Goal: Task Accomplishment & Management: Complete application form

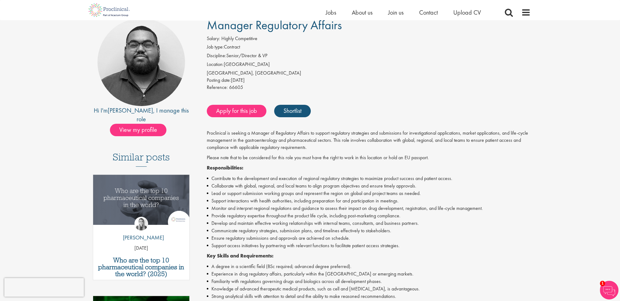
scroll to position [51, 0]
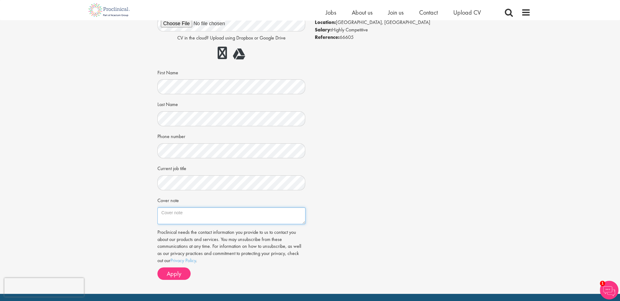
scroll to position [76, 0]
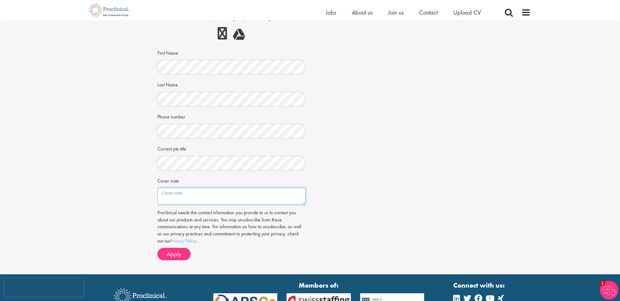
click at [195, 194] on textarea "Cover note" at bounding box center [231, 196] width 148 height 17
paste textarea "Dear Hiring Manager, I am excited to apply to be Clinical Research & Evaluation…"
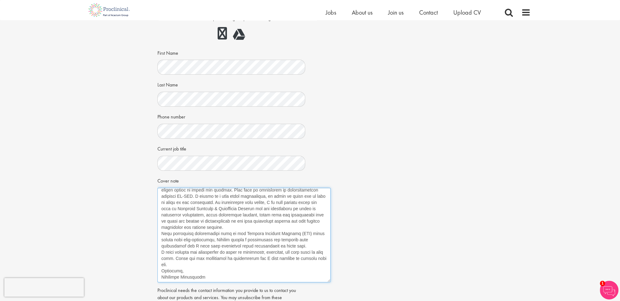
drag, startPoint x: 304, startPoint y: 203, endPoint x: 330, endPoint y: 282, distance: 83.0
click at [330, 282] on textarea "Cover note" at bounding box center [243, 235] width 173 height 94
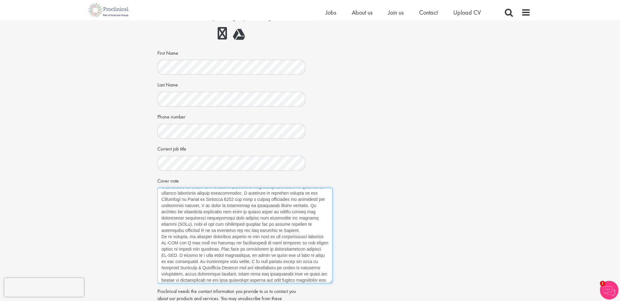
scroll to position [0, 0]
click at [206, 192] on textarea "Cover note" at bounding box center [244, 235] width 175 height 95
click at [213, 199] on textarea "Cover note" at bounding box center [244, 235] width 175 height 95
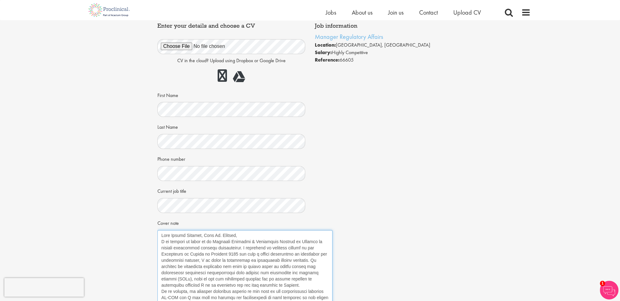
scroll to position [98, 0]
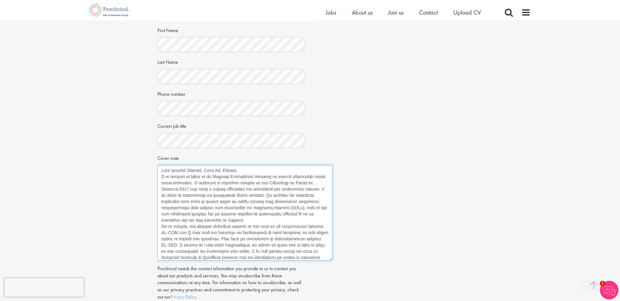
click at [185, 183] on textarea "Cover note" at bounding box center [244, 212] width 175 height 95
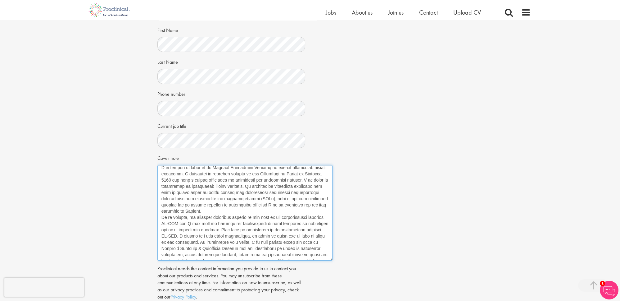
click at [181, 172] on textarea "Cover note" at bounding box center [244, 212] width 175 height 95
click at [136, 206] on div "Apply Job information Manager Regulatory Affairs Location: Zürich, Switzerland …" at bounding box center [310, 126] width 630 height 408
click at [180, 173] on textarea "Cover note" at bounding box center [244, 212] width 175 height 95
paste textarea "Following my doctoral studies at the University of Zurich and with a strong bac…"
click at [178, 172] on textarea "Cover note" at bounding box center [244, 212] width 175 height 95
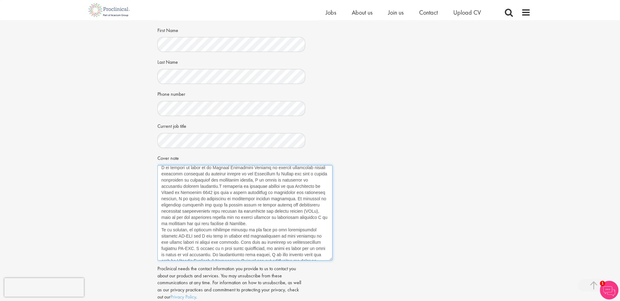
drag, startPoint x: 205, startPoint y: 173, endPoint x: 234, endPoint y: 172, distance: 29.5
click at [234, 172] on textarea "Cover note" at bounding box center [244, 212] width 175 height 95
click at [261, 180] on textarea "Cover note" at bounding box center [244, 212] width 175 height 95
click at [284, 171] on textarea "Cover note" at bounding box center [244, 212] width 175 height 95
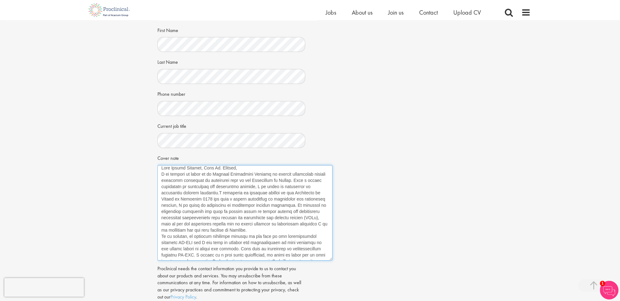
drag, startPoint x: 160, startPoint y: 180, endPoint x: 177, endPoint y: 179, distance: 17.2
click at [177, 179] on textarea "Cover note" at bounding box center [244, 212] width 175 height 95
drag, startPoint x: 268, startPoint y: 184, endPoint x: 183, endPoint y: 209, distance: 88.7
click at [183, 209] on textarea "Cover note" at bounding box center [244, 212] width 175 height 95
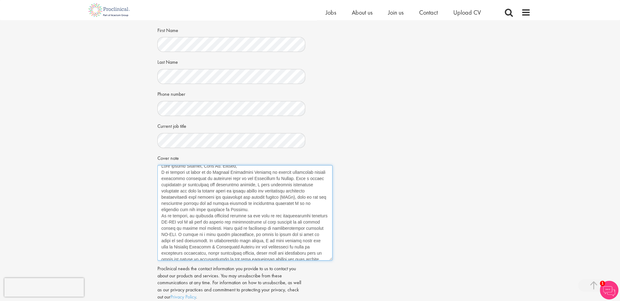
drag, startPoint x: 192, startPoint y: 209, endPoint x: 214, endPoint y: 209, distance: 21.7
click at [214, 209] on textarea "Cover note" at bounding box center [244, 212] width 175 height 95
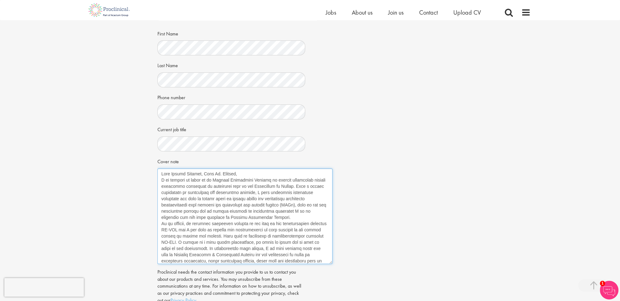
click at [288, 191] on textarea "Cover note" at bounding box center [244, 215] width 175 height 95
drag, startPoint x: 188, startPoint y: 204, endPoint x: 290, endPoint y: 203, distance: 101.9
click at [290, 203] on textarea "Cover note" at bounding box center [244, 215] width 175 height 95
click at [309, 209] on textarea "Cover note" at bounding box center [244, 215] width 175 height 95
click at [312, 197] on textarea "Cover note" at bounding box center [244, 215] width 175 height 95
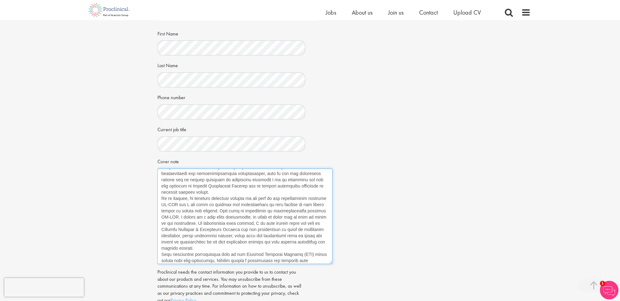
scroll to position [32, 0]
drag, startPoint x: 163, startPoint y: 197, endPoint x: 197, endPoint y: 219, distance: 40.9
click at [197, 219] on textarea "Cover note" at bounding box center [244, 215] width 175 height 95
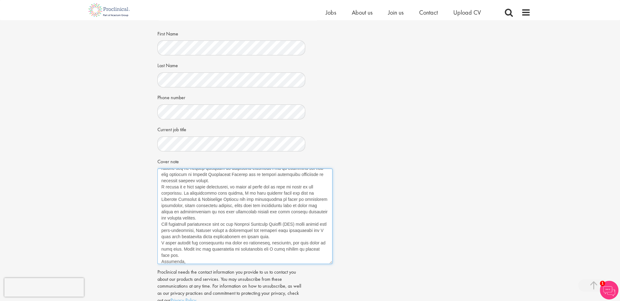
scroll to position [43, 0]
click at [308, 190] on textarea "Cover note" at bounding box center [244, 215] width 175 height 95
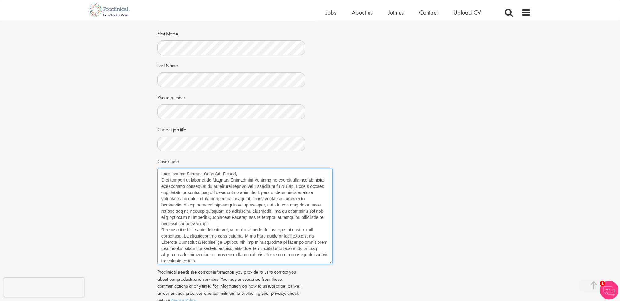
scroll to position [45, 0]
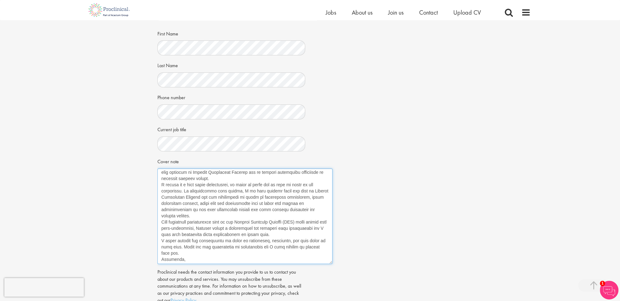
click at [318, 197] on textarea "Cover note" at bounding box center [244, 215] width 175 height 95
click at [191, 209] on textarea "Cover note" at bounding box center [244, 215] width 175 height 95
click at [251, 209] on textarea "Cover note" at bounding box center [244, 215] width 175 height 95
drag, startPoint x: 251, startPoint y: 209, endPoint x: 265, endPoint y: 210, distance: 14.4
click at [265, 210] on textarea "Cover note" at bounding box center [244, 215] width 175 height 95
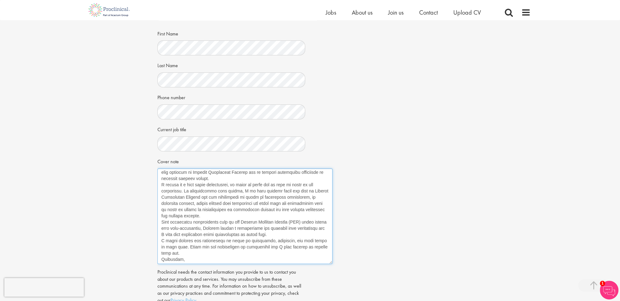
drag, startPoint x: 283, startPoint y: 210, endPoint x: 283, endPoint y: 216, distance: 5.3
click at [283, 216] on textarea "Cover note" at bounding box center [244, 215] width 175 height 95
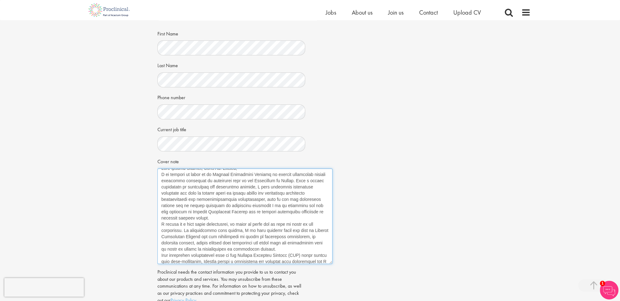
scroll to position [7, 0]
drag, startPoint x: 276, startPoint y: 185, endPoint x: 207, endPoint y: 193, distance: 69.1
click at [207, 193] on textarea "Cover note" at bounding box center [244, 215] width 175 height 95
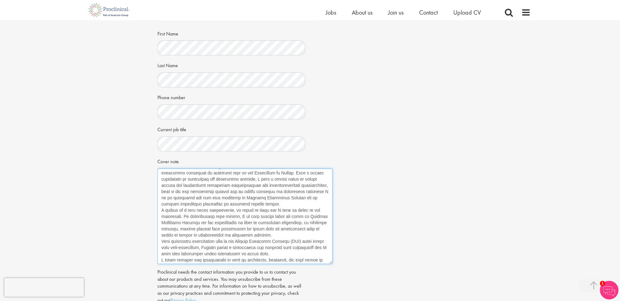
scroll to position [14, 0]
click at [313, 184] on textarea "Cover note" at bounding box center [244, 215] width 175 height 95
click at [312, 194] on textarea "Cover note" at bounding box center [244, 215] width 175 height 95
drag, startPoint x: 311, startPoint y: 194, endPoint x: 316, endPoint y: 198, distance: 6.5
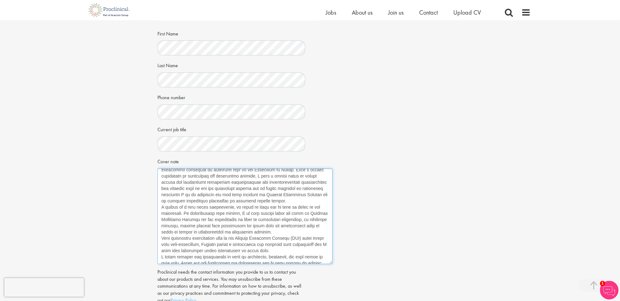
click at [316, 198] on textarea "Cover note" at bounding box center [244, 215] width 175 height 95
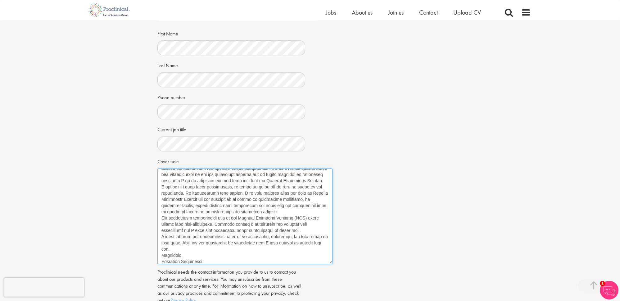
scroll to position [32, 0]
click at [168, 201] on textarea "Cover note" at bounding box center [244, 215] width 175 height 95
click at [282, 209] on textarea "Cover note" at bounding box center [244, 215] width 175 height 95
paste textarea "and to develop regulatory strategies to maximise patient access."
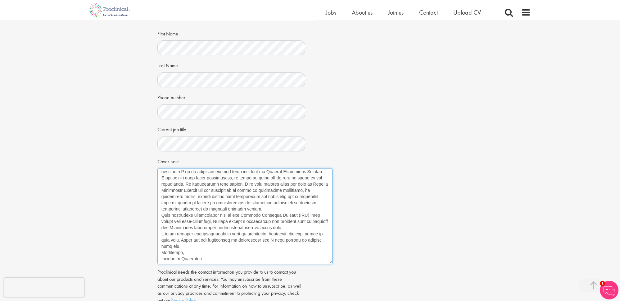
drag, startPoint x: 161, startPoint y: 209, endPoint x: 308, endPoint y: 219, distance: 147.3
click at [308, 219] on textarea "Cover note" at bounding box center [244, 215] width 175 height 95
click at [178, 227] on textarea "Cover note" at bounding box center [244, 215] width 175 height 95
click at [176, 227] on textarea "Cover note" at bounding box center [244, 215] width 175 height 95
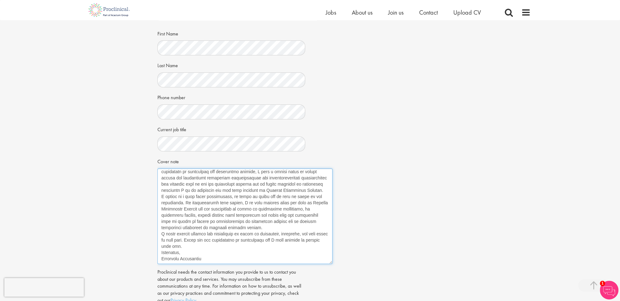
click at [161, 227] on textarea "Cover note" at bounding box center [244, 215] width 175 height 95
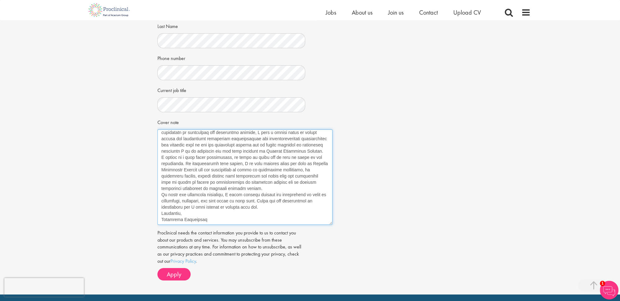
scroll to position [135, 0]
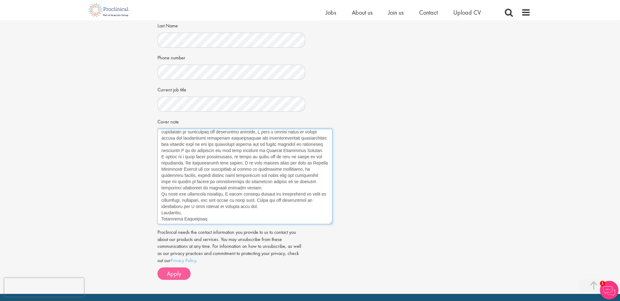
type textarea "Dear Hiring Manager, Dear Mr. Bennett, I am excited to apply to be Manager Regu…"
click at [178, 272] on span "Apply" at bounding box center [174, 273] width 15 height 8
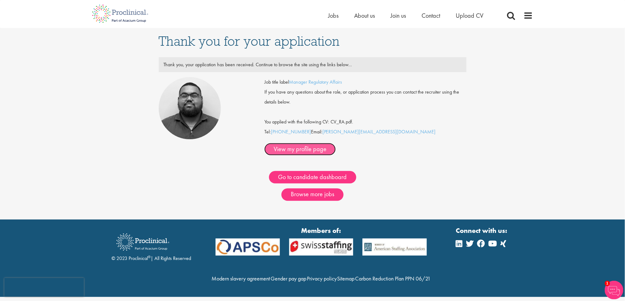
click at [336, 143] on link "View my profile page" at bounding box center [299, 149] width 71 height 12
click at [312, 171] on link "Go to candidate dashboard" at bounding box center [312, 177] width 87 height 12
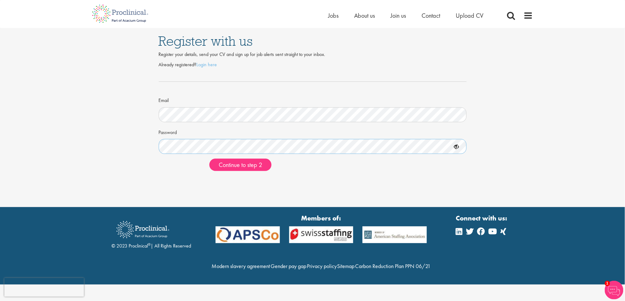
click at [209, 158] on button "Continue to step 2" at bounding box center [240, 164] width 62 height 12
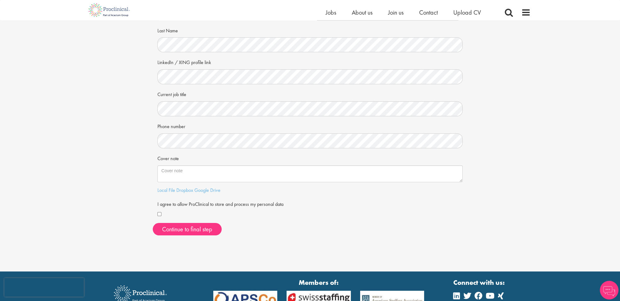
scroll to position [70, 0]
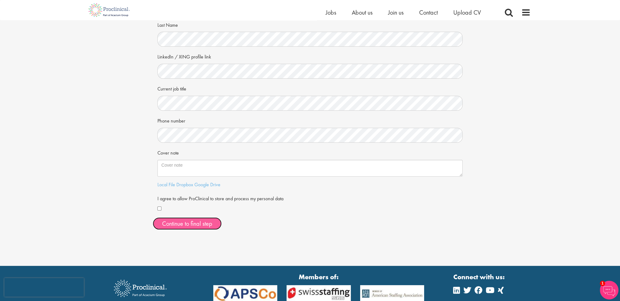
click at [187, 221] on button "Continue to final step" at bounding box center [187, 223] width 69 height 12
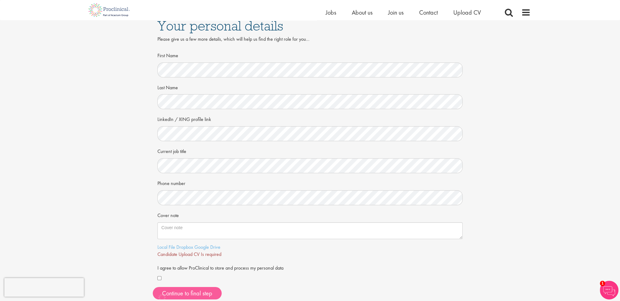
scroll to position [0, 0]
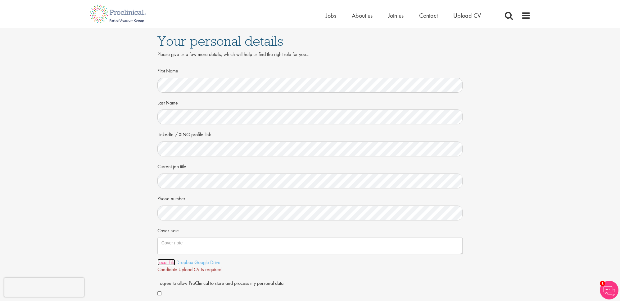
click at [163, 259] on link "Local File" at bounding box center [166, 262] width 18 height 7
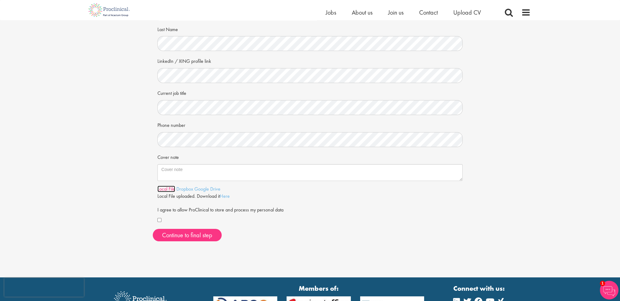
scroll to position [69, 0]
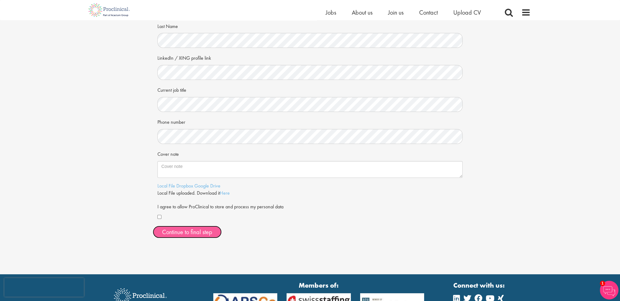
click at [206, 228] on span "Continue to final step" at bounding box center [187, 232] width 50 height 8
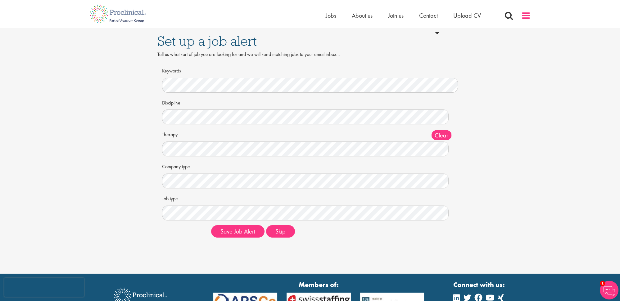
click at [529, 14] on span at bounding box center [525, 15] width 9 height 9
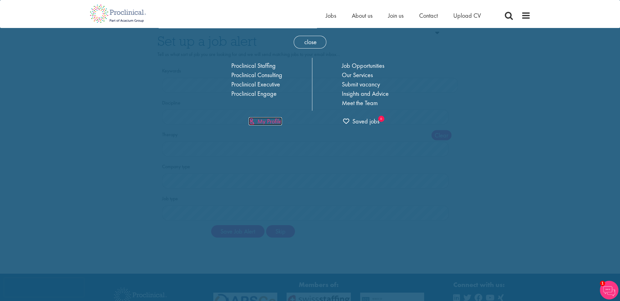
click at [271, 119] on link "My Profile" at bounding box center [265, 121] width 33 height 8
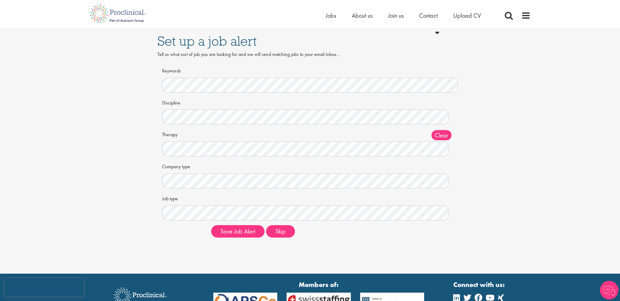
click at [240, 109] on div "Discipline Clear All Computer Science Data Science Recruitment Consultant Biome…" at bounding box center [310, 110] width 296 height 27
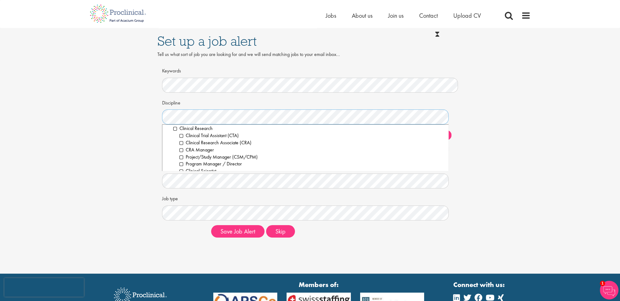
scroll to position [142, 0]
click at [175, 131] on li "Clinical Research" at bounding box center [308, 130] width 271 height 7
click at [181, 140] on li "Good Clinical Practice (GCP)" at bounding box center [312, 140] width 265 height 7
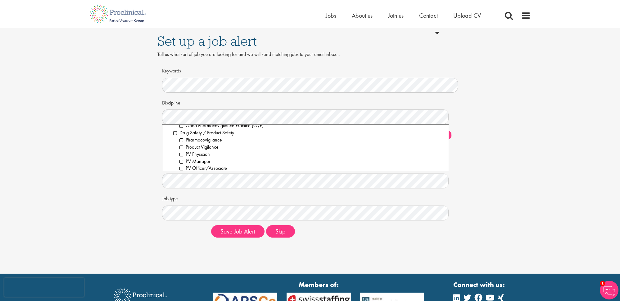
click at [181, 140] on li "Pharmacovigilance" at bounding box center [312, 139] width 265 height 7
click at [181, 140] on li "Medical Communications" at bounding box center [312, 140] width 265 height 7
click at [181, 132] on li "Marketing" at bounding box center [312, 133] width 265 height 7
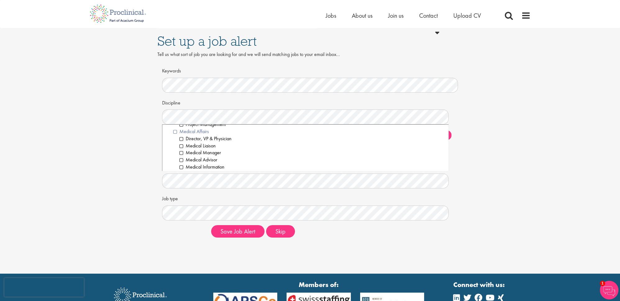
click at [174, 131] on li "Medical Affairs" at bounding box center [308, 131] width 271 height 7
click at [174, 131] on li "Regulatory Affairs" at bounding box center [308, 129] width 271 height 7
click at [181, 136] on li "Biological Sciences" at bounding box center [312, 137] width 265 height 7
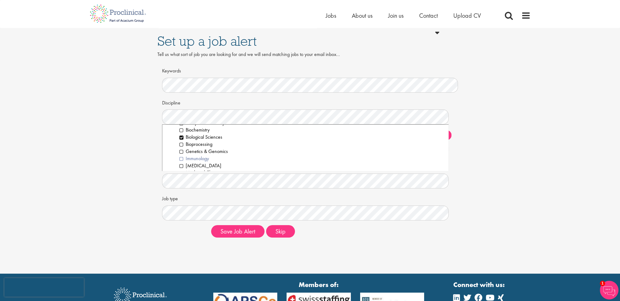
click at [181, 158] on li "Immunology" at bounding box center [312, 158] width 265 height 7
click at [181, 143] on li "Molecular Biology" at bounding box center [312, 142] width 265 height 7
click at [181, 150] on li "Pharmacokineticists" at bounding box center [312, 150] width 265 height 7
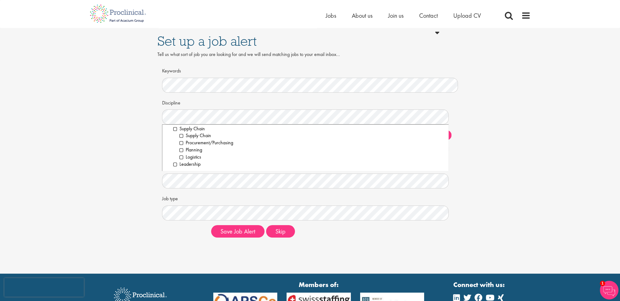
click at [339, 257] on div "Set up a job alert Tell us what sort of job you are looking for and we will sen…" at bounding box center [310, 136] width 620 height 273
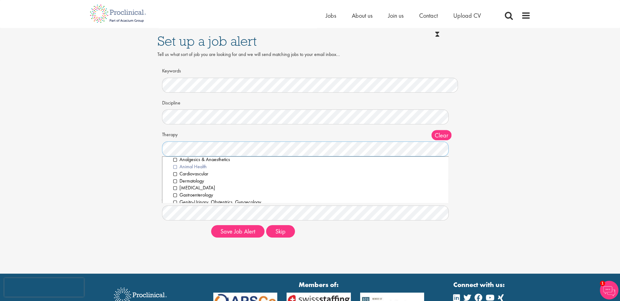
scroll to position [6, 0]
click at [176, 172] on li "Animal Health" at bounding box center [308, 171] width 271 height 7
click at [174, 180] on li "Cardiovascular" at bounding box center [308, 178] width 271 height 7
click at [174, 188] on li "Dermatology" at bounding box center [308, 186] width 271 height 7
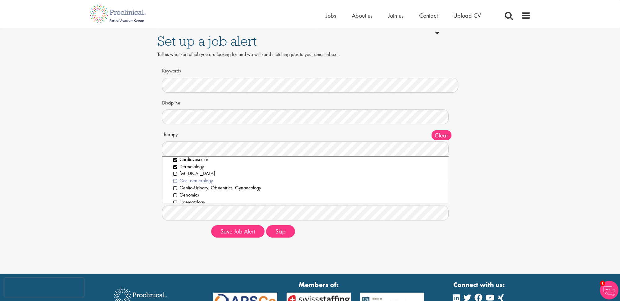
click at [175, 179] on li "Gastroenterology" at bounding box center [308, 180] width 271 height 7
click at [175, 169] on li "Genito-Urinary, Obstentrics, Gynaecology" at bounding box center [308, 170] width 271 height 7
click at [175, 170] on li "Haematology" at bounding box center [308, 171] width 271 height 7
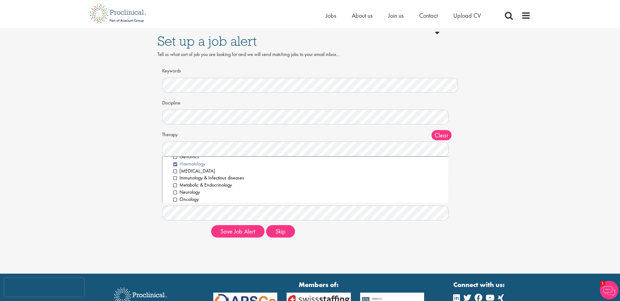
scroll to position [65, 0]
click at [175, 175] on li "Immunology & Infectious diseases" at bounding box center [308, 176] width 271 height 7
click at [175, 181] on li "Oncology" at bounding box center [308, 180] width 271 height 7
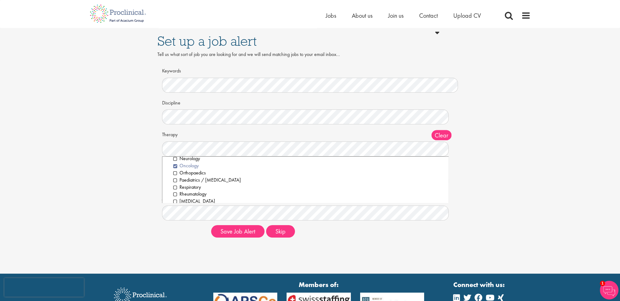
click at [175, 181] on li "Paediatrics / Geriatrics" at bounding box center [308, 179] width 271 height 7
click at [175, 181] on li "Rheumatology" at bounding box center [308, 178] width 271 height 7
click at [175, 163] on li "Respiratory" at bounding box center [308, 164] width 271 height 7
click at [175, 192] on li "Immuno-oncology" at bounding box center [308, 192] width 271 height 7
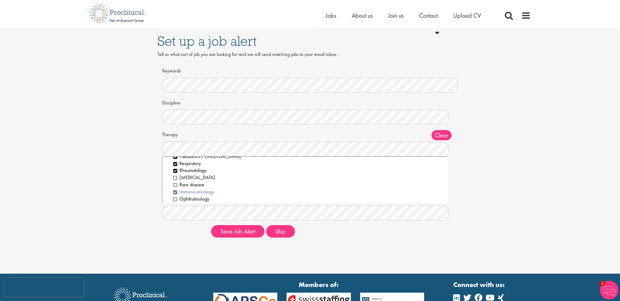
scroll to position [123, 0]
click at [175, 196] on li "Ophthalmology" at bounding box center [308, 196] width 271 height 7
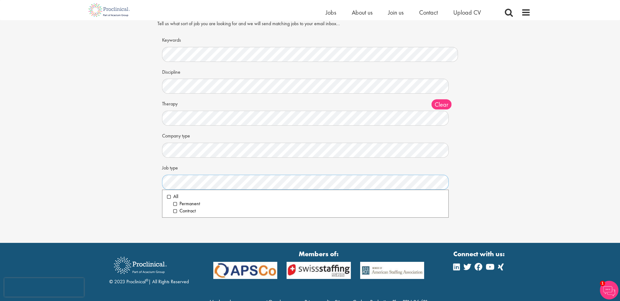
scroll to position [24, 0]
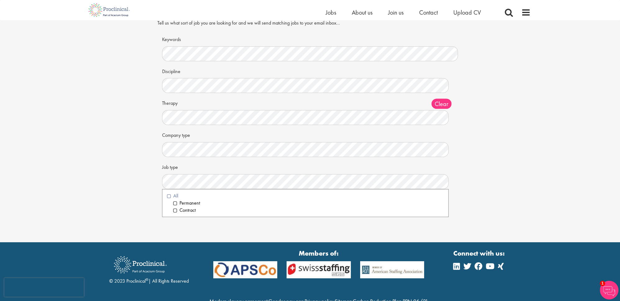
click at [171, 196] on li "All" at bounding box center [305, 195] width 277 height 7
click at [149, 182] on div "Set up a job alert Tell us what sort of job you are looking for and we will sen…" at bounding box center [310, 104] width 630 height 214
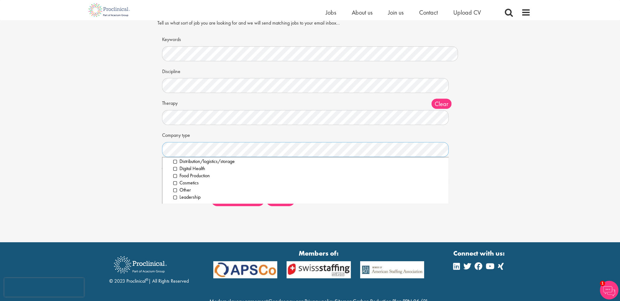
scroll to position [0, 0]
click at [170, 163] on li "All" at bounding box center [305, 163] width 277 height 7
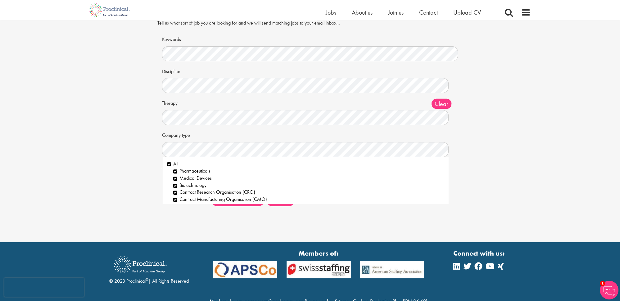
click at [137, 160] on div "Set up a job alert Tell us what sort of job you are looking for and we will sen…" at bounding box center [310, 104] width 630 height 214
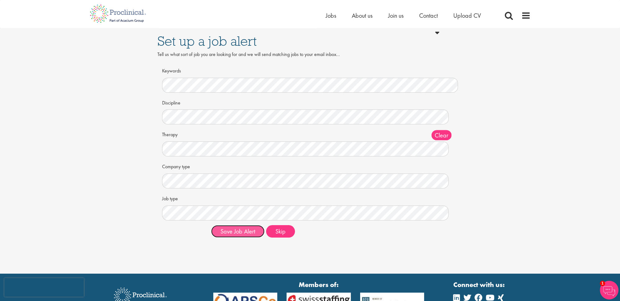
click at [234, 229] on button "Save Job Alert" at bounding box center [237, 231] width 53 height 12
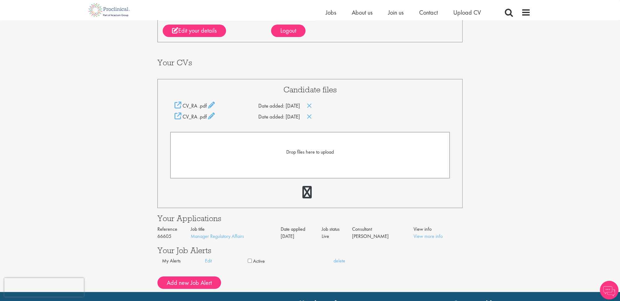
scroll to position [91, 0]
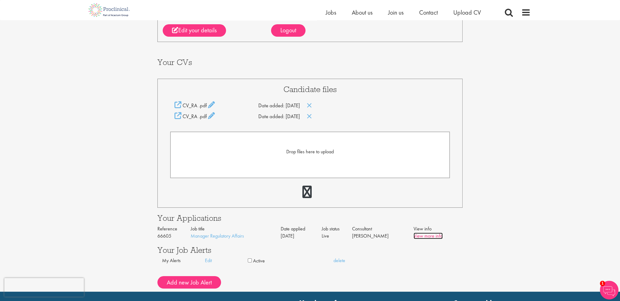
click at [439, 234] on link "View more info" at bounding box center [428, 235] width 29 height 7
